Goal: Communication & Community: Answer question/provide support

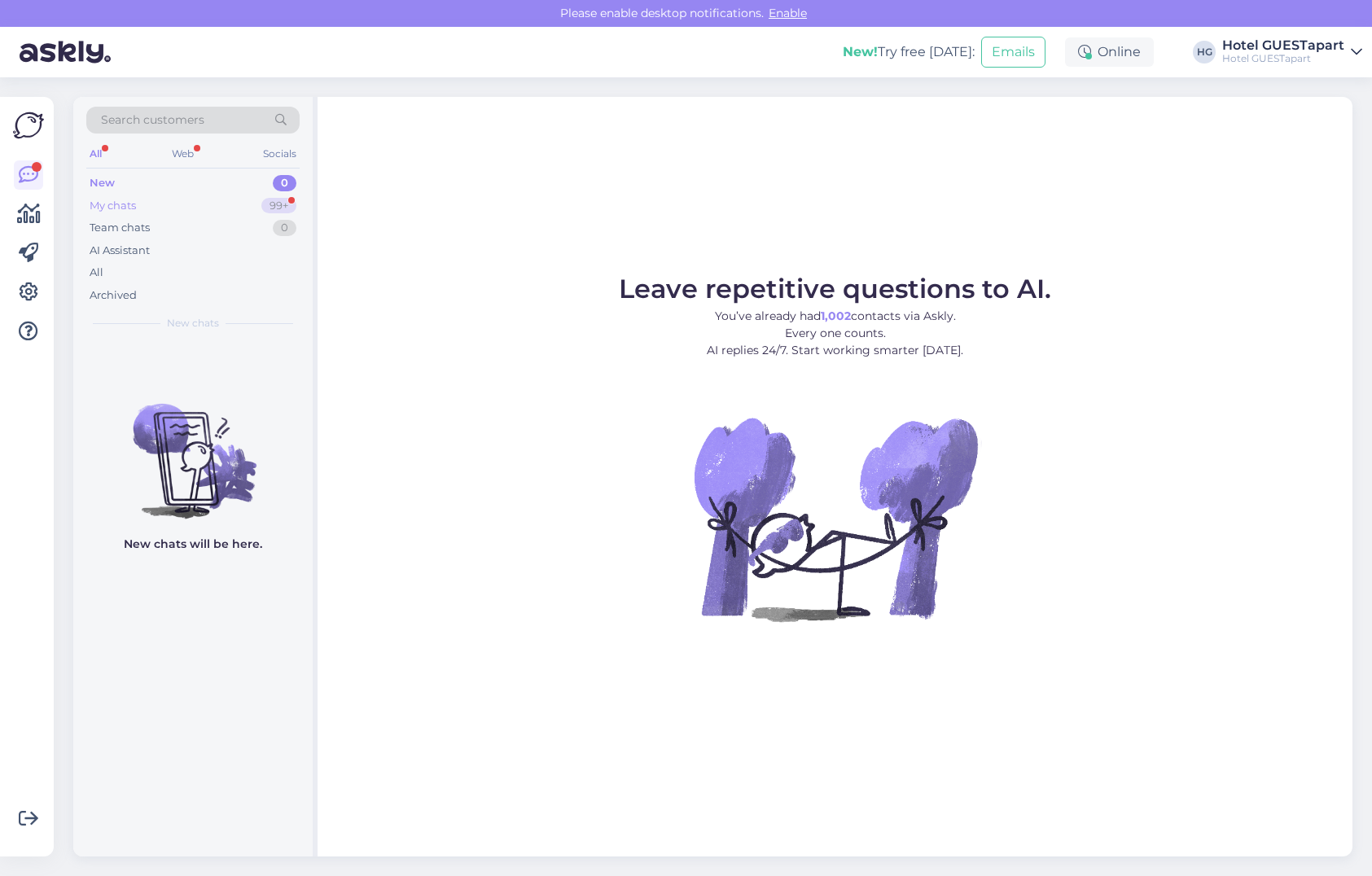
click at [180, 206] on div "My chats 99+" at bounding box center [193, 206] width 214 height 23
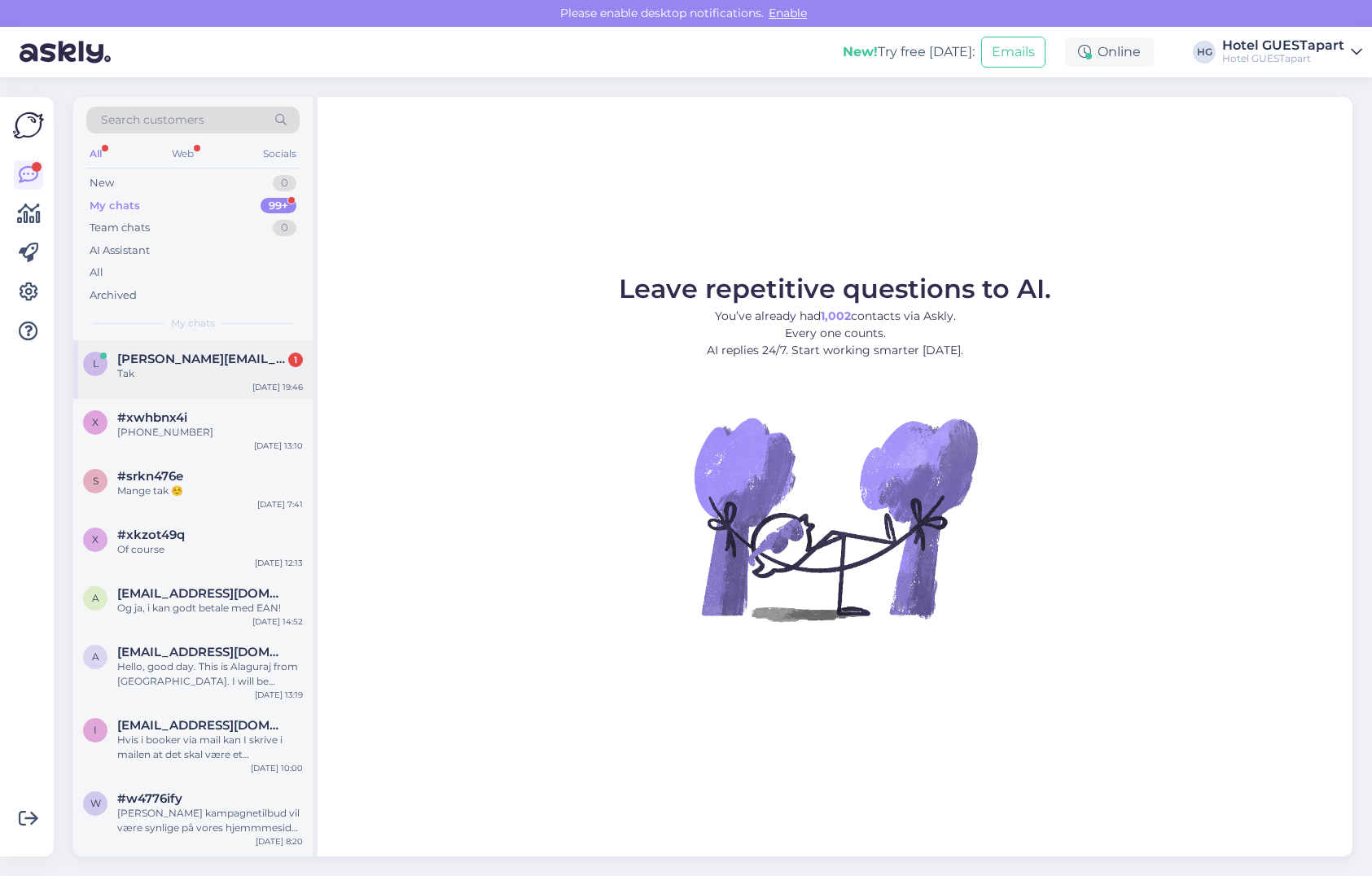
click at [215, 364] on span "lars_munch@stofanet.dk" at bounding box center [201, 359] width 169 height 15
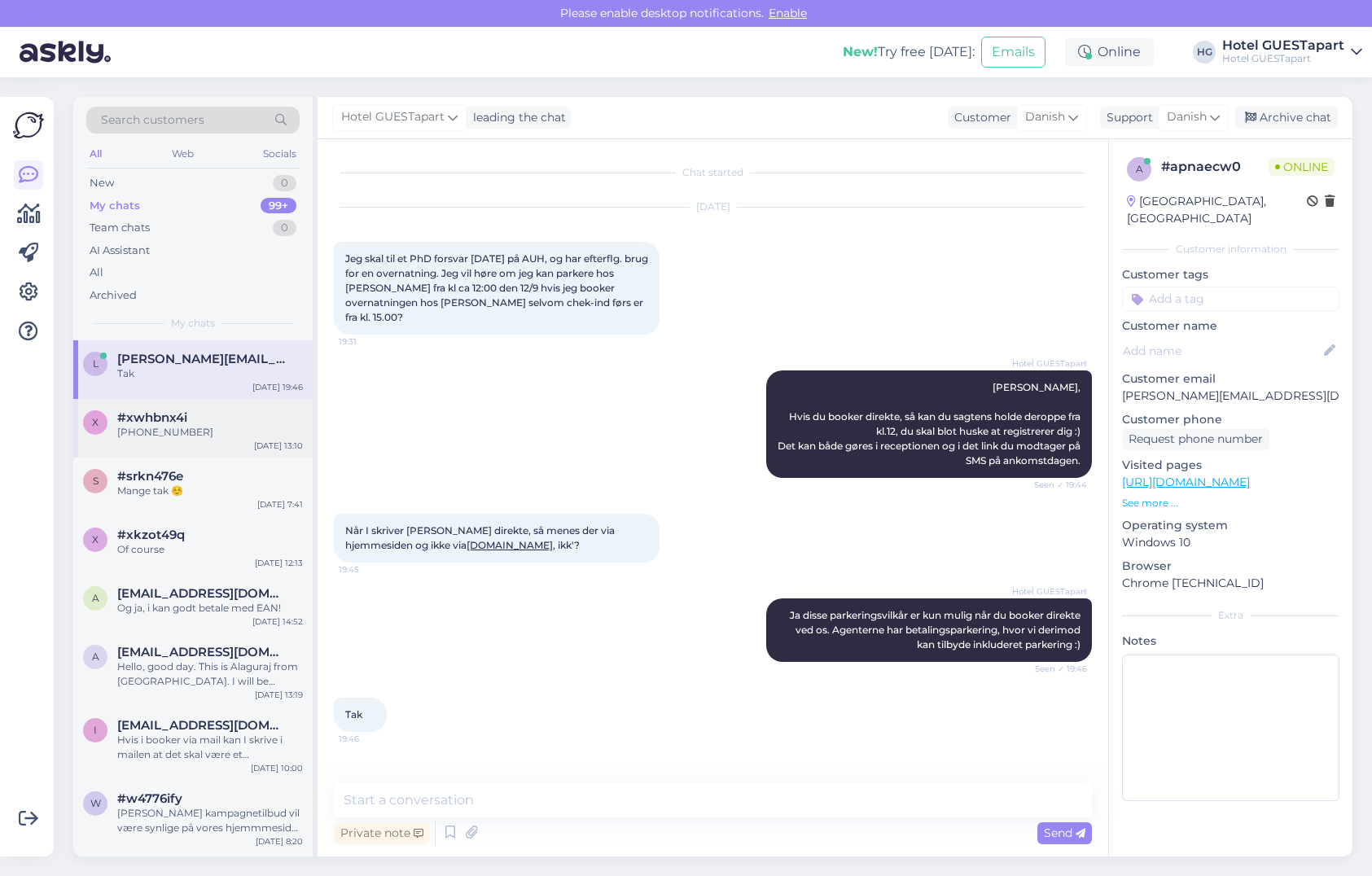
click at [138, 421] on span "#xwhbnx4i" at bounding box center [152, 417] width 70 height 15
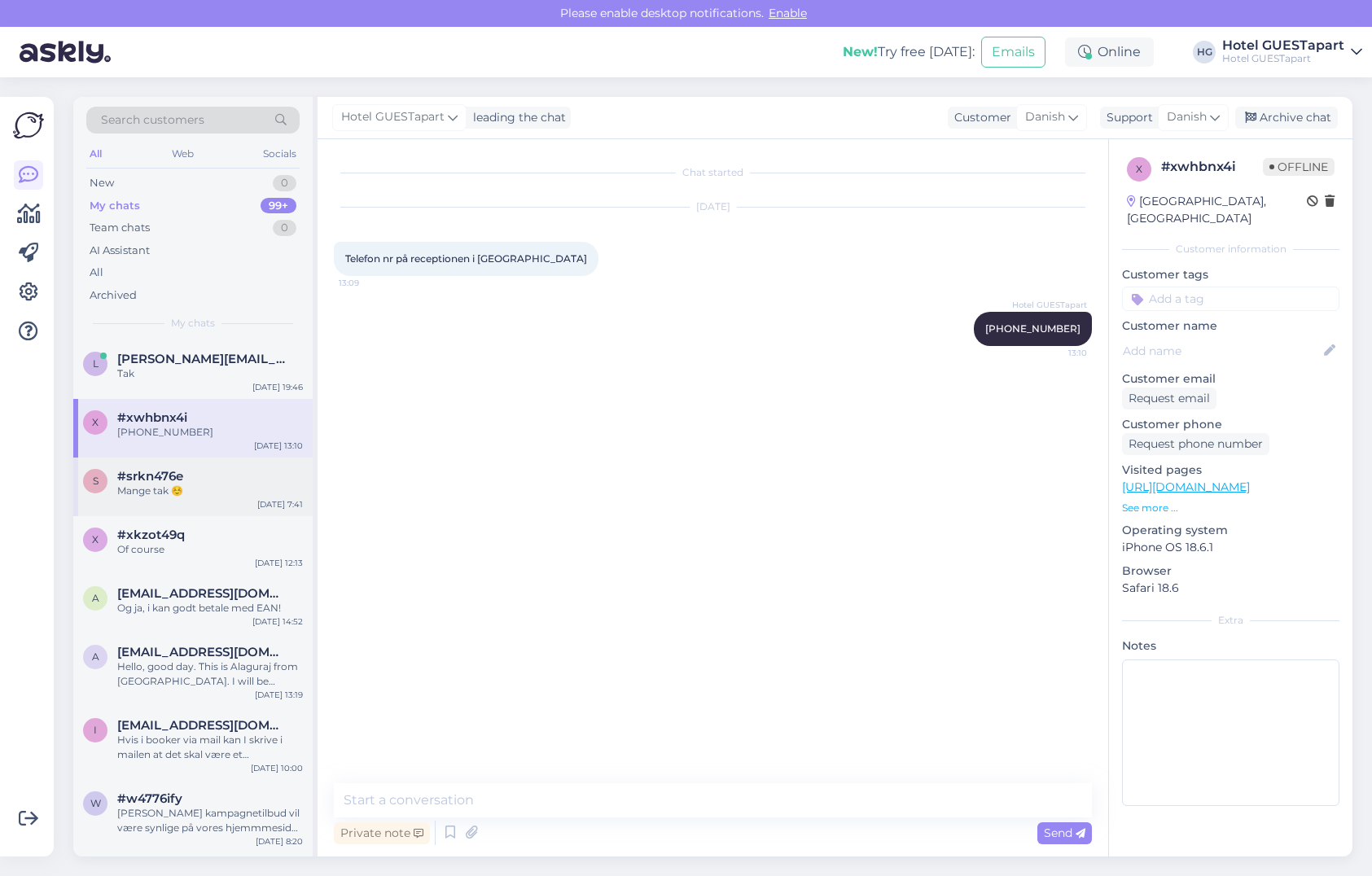
click at [168, 471] on span "#srkn476e" at bounding box center [150, 476] width 66 height 15
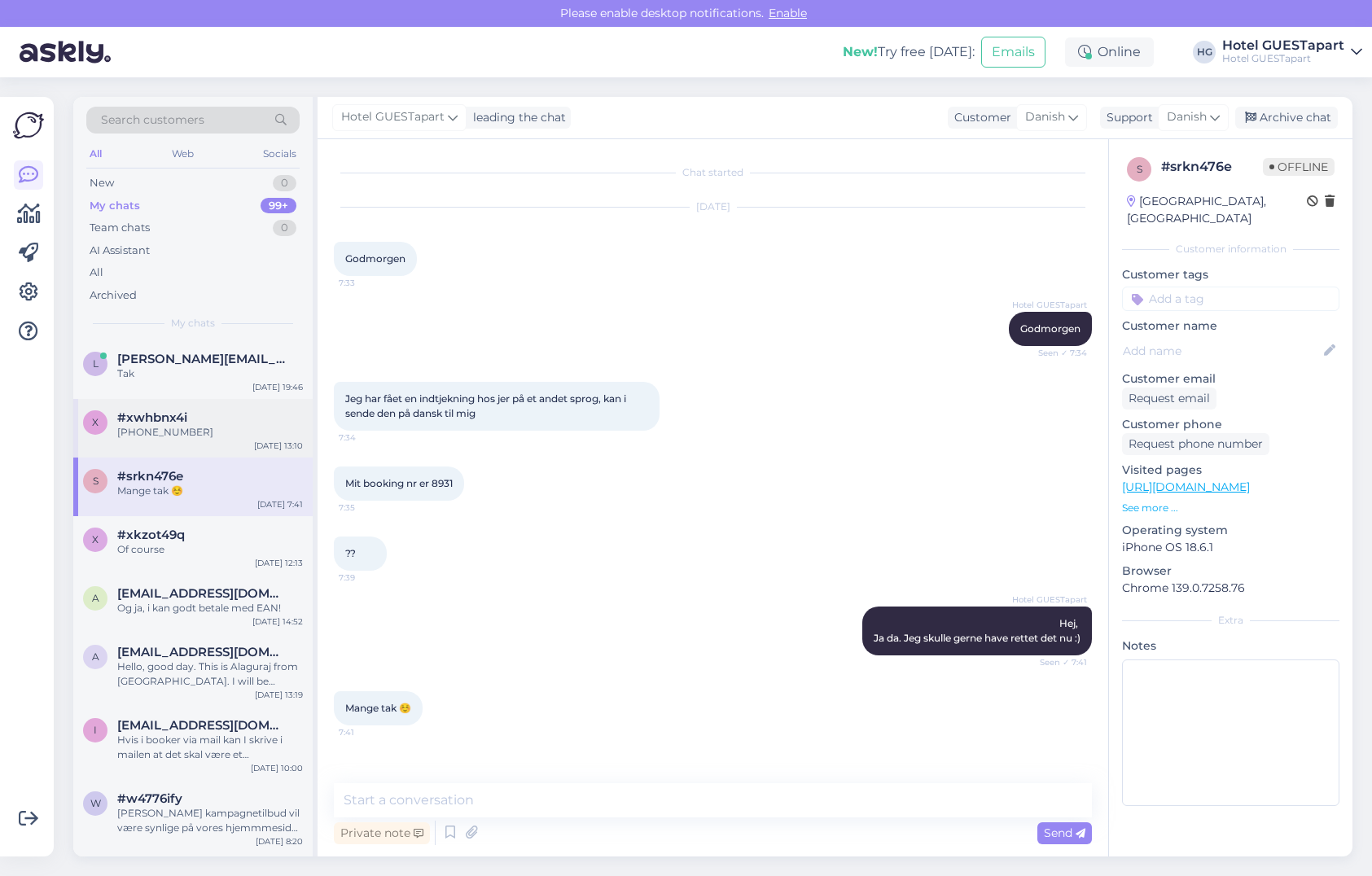
click at [192, 427] on div "+4586810000" at bounding box center [210, 431] width 186 height 15
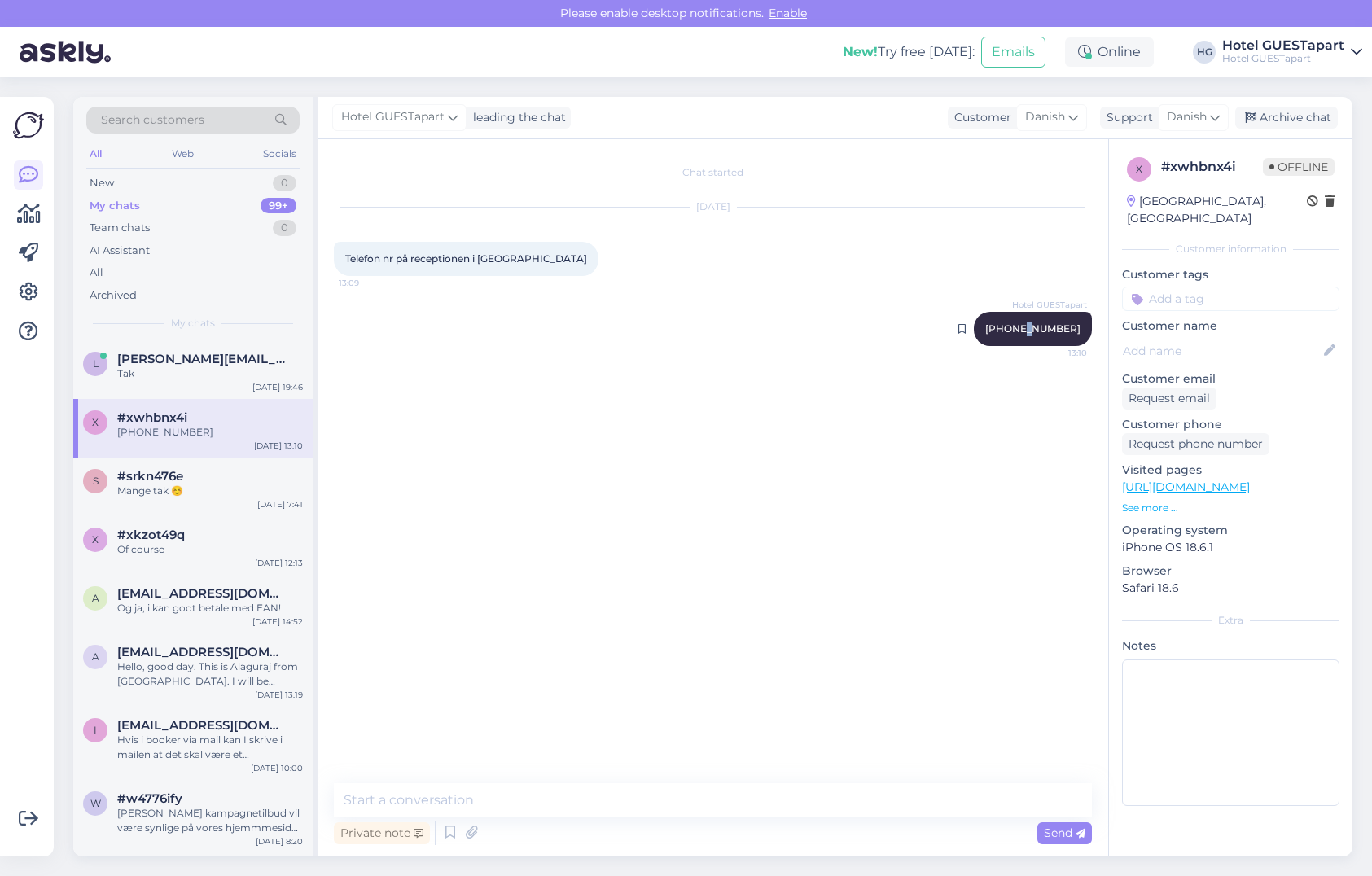
drag, startPoint x: 1056, startPoint y: 333, endPoint x: 1048, endPoint y: 332, distance: 8.1
click at [1048, 332] on span "+4586810000" at bounding box center [1032, 328] width 95 height 12
click at [1051, 329] on span "+4586810000" at bounding box center [1032, 328] width 95 height 12
click at [1043, 331] on span "+4586810000" at bounding box center [1032, 328] width 95 height 12
drag, startPoint x: 1030, startPoint y: 326, endPoint x: 1052, endPoint y: 329, distance: 22.2
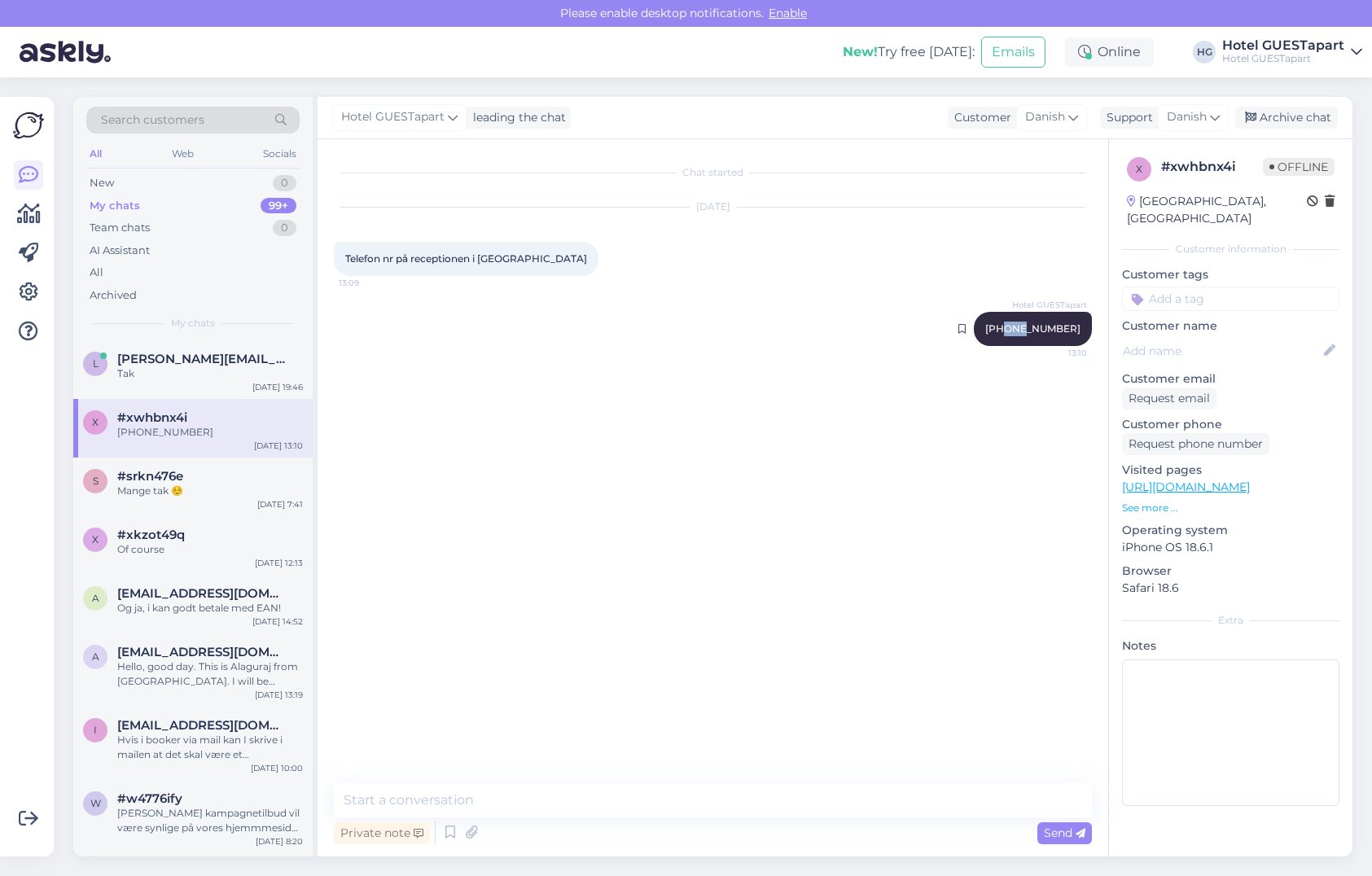
click at [1052, 329] on span "+4586810000" at bounding box center [1032, 328] width 95 height 12
drag, startPoint x: 1052, startPoint y: 329, endPoint x: 832, endPoint y: 456, distance: 254.0
click at [832, 456] on div "Chat started Aug 23 2025 Telefon nr på receptionen i Skejby 13:09 Hotel GUESTap…" at bounding box center [720, 462] width 773 height 613
click at [204, 508] on div "s #srkn476e Mange tak ☺️ Aug 23 7:41" at bounding box center [193, 487] width 239 height 59
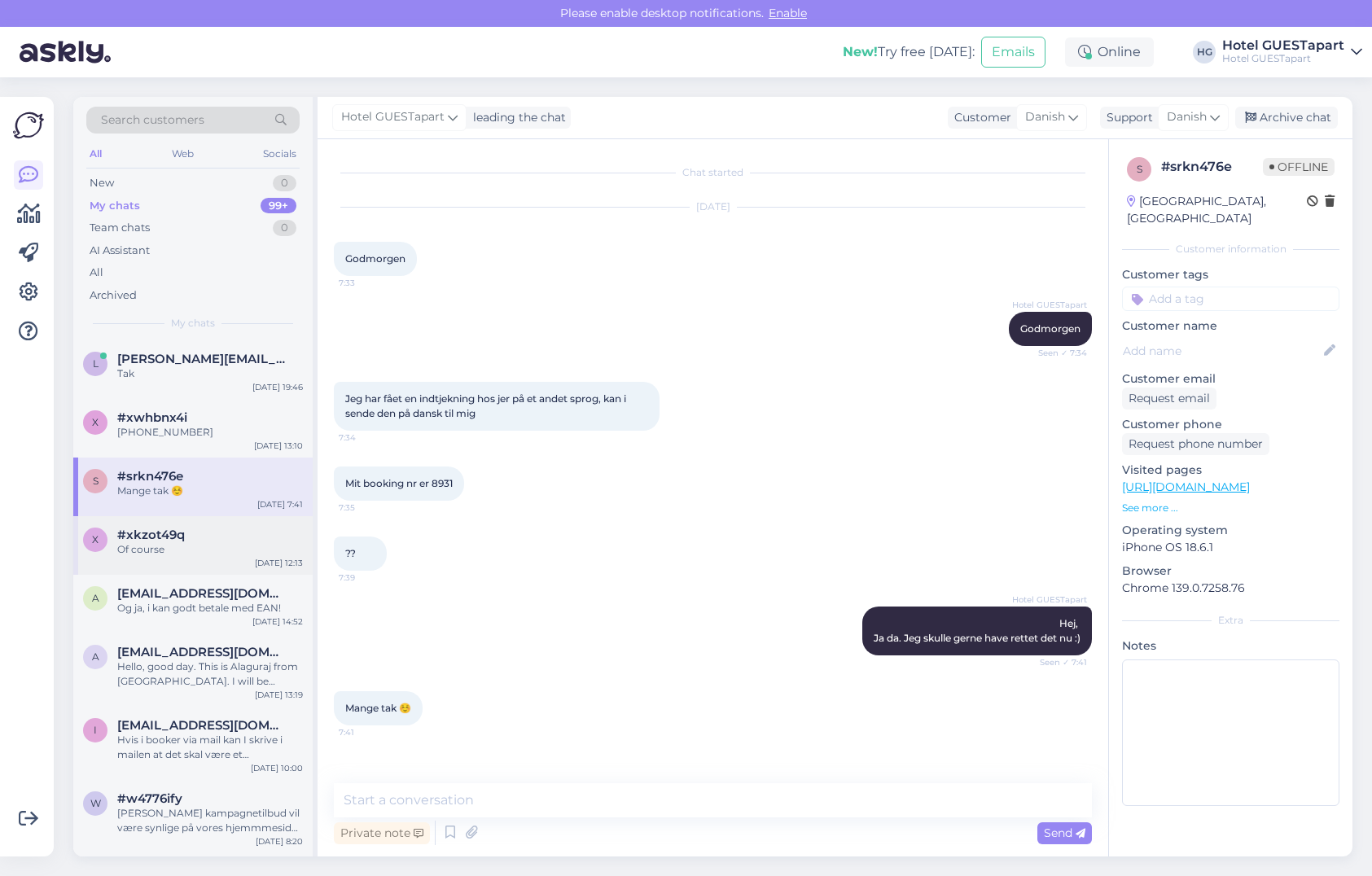
click at [172, 550] on div "Of course" at bounding box center [210, 549] width 186 height 15
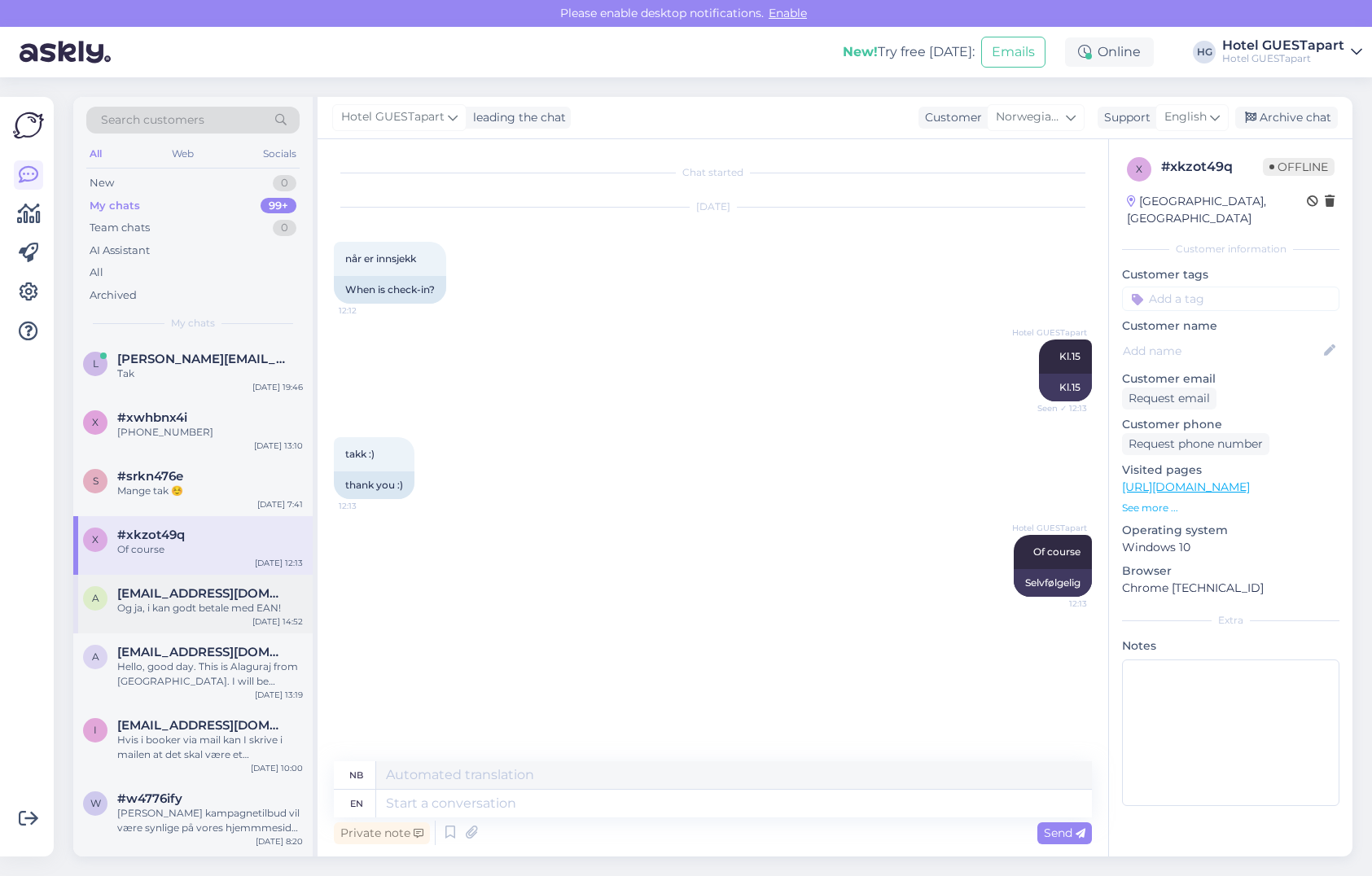
click at [191, 611] on div "Og ja, i kan godt betale med EAN!" at bounding box center [210, 607] width 186 height 15
